Goal: Complete application form: Complete application form

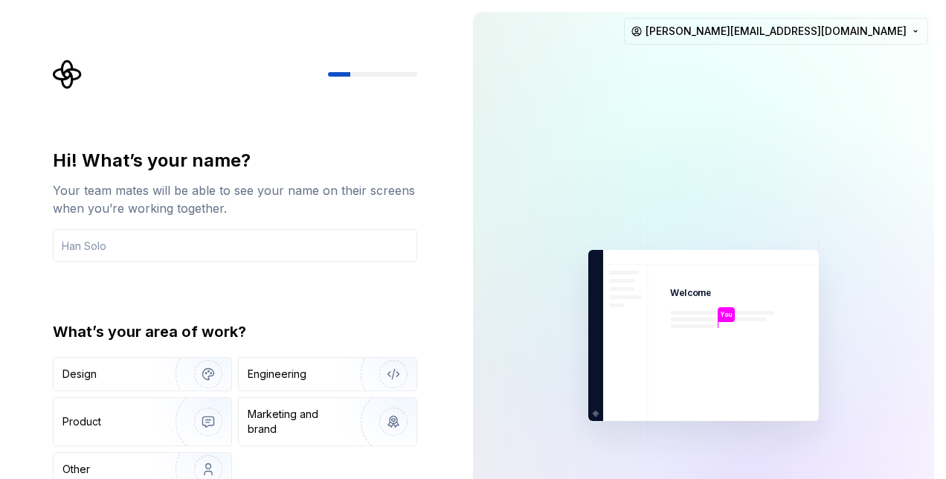
click at [350, 245] on input "text" at bounding box center [235, 245] width 365 height 33
drag, startPoint x: 350, startPoint y: 245, endPoint x: 342, endPoint y: 225, distance: 21.0
click at [342, 225] on div "Hi! What’s your name? Your team mates will be able to see your name on their sc…" at bounding box center [235, 205] width 365 height 113
type input "Anna"
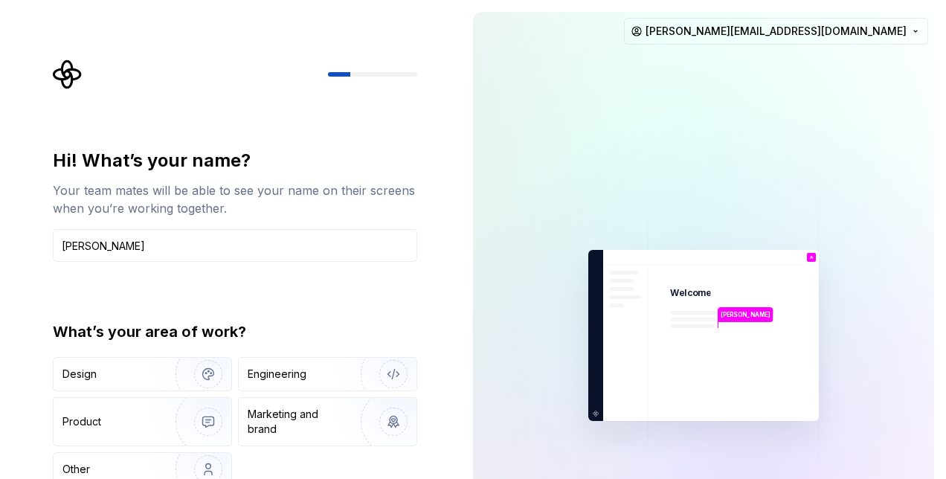
click at [333, 287] on div "Hi! What’s your name? Your team mates will be able to see your name on their sc…" at bounding box center [235, 318] width 365 height 338
click at [305, 417] on div "Marketing and brand" at bounding box center [298, 422] width 100 height 30
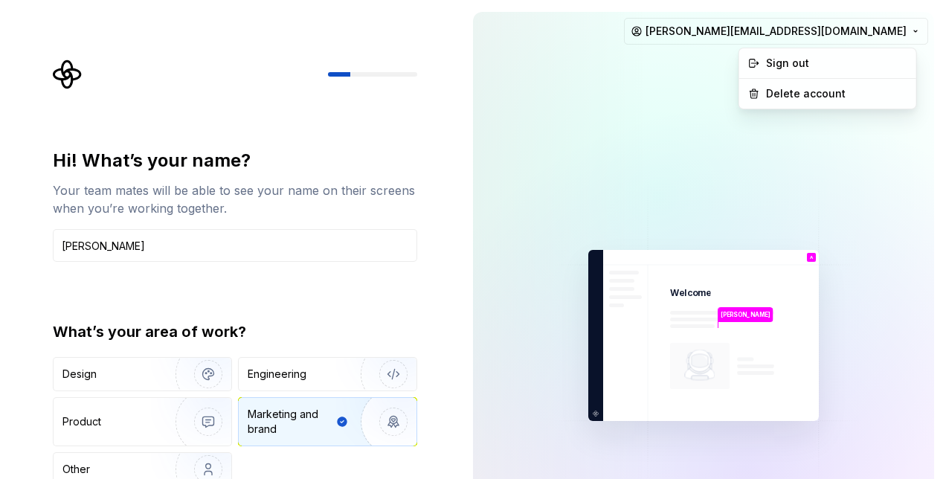
click at [912, 28] on html "Hi! What’s your name? Your team mates will be able to see your name on their sc…" at bounding box center [473, 239] width 946 height 479
click at [861, 62] on div "Sign out" at bounding box center [836, 63] width 141 height 15
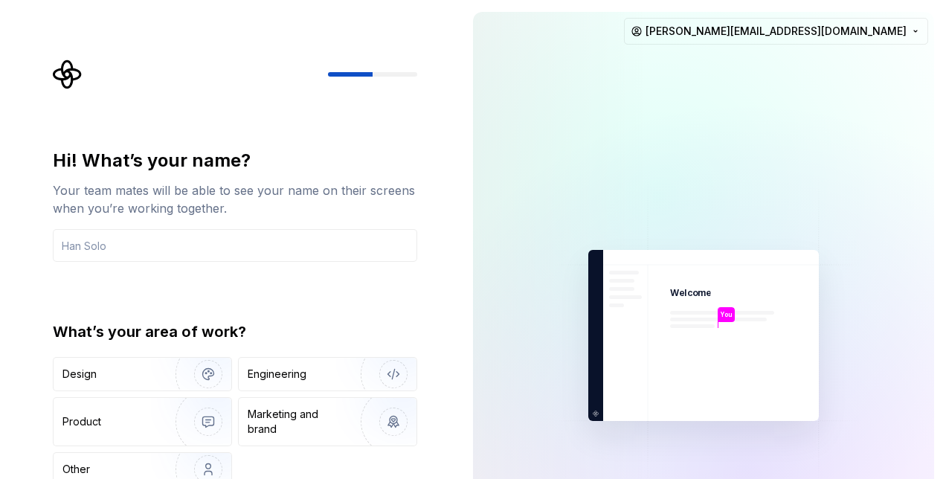
click at [277, 248] on input "text" at bounding box center [235, 245] width 365 height 33
type input "[PERSON_NAME]"
click at [329, 415] on div "Marketing and brand" at bounding box center [298, 422] width 100 height 30
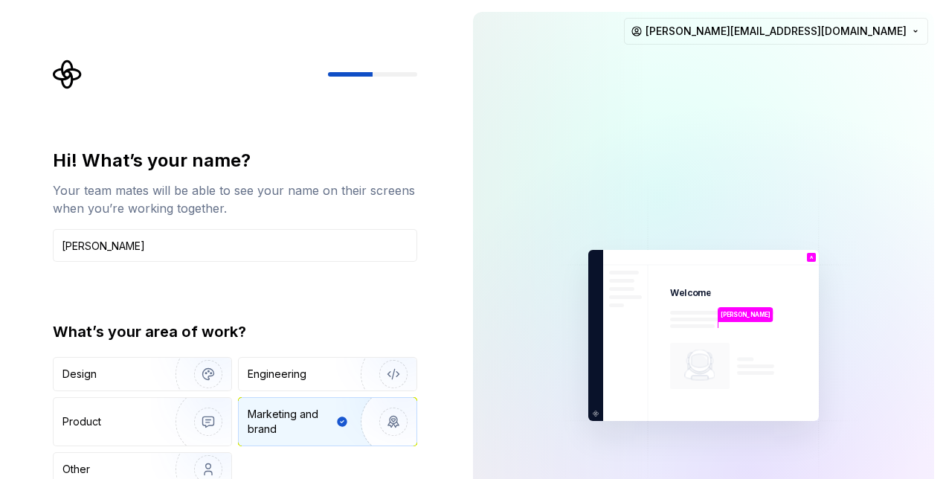
type button "Brand"
